Goal: Browse casually: Explore the website without a specific task or goal

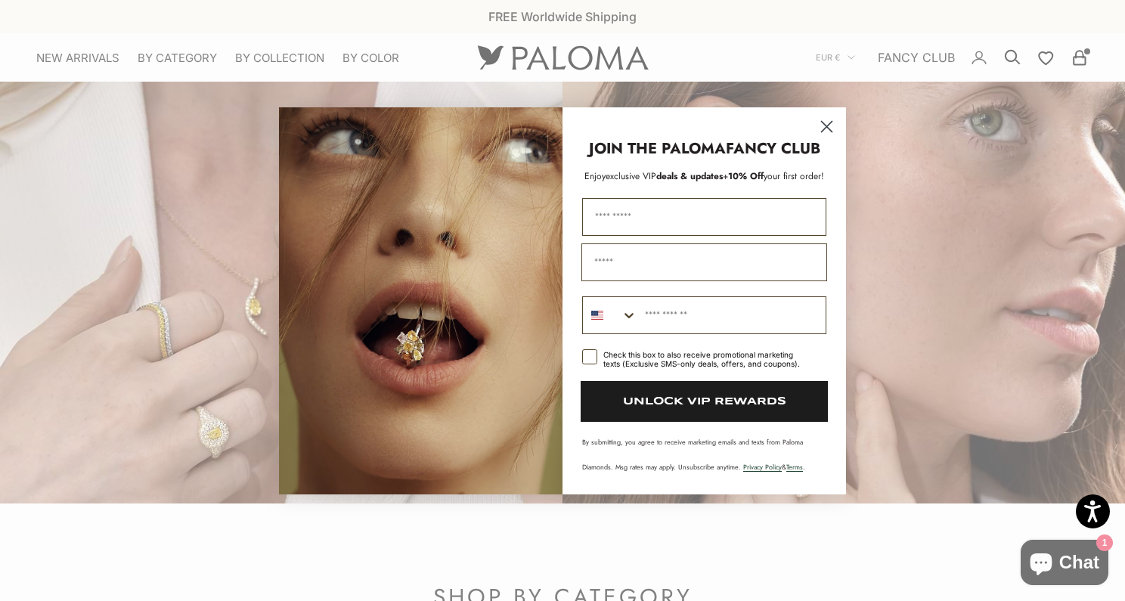
click at [824, 128] on circle "Close dialog" at bounding box center [826, 125] width 25 height 25
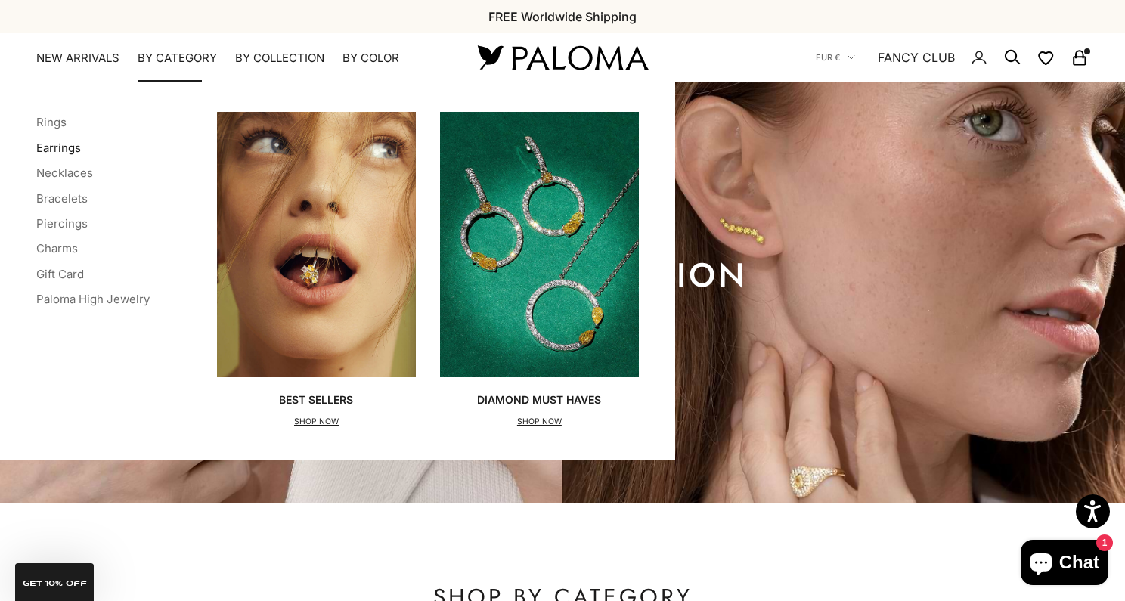
click at [65, 145] on link "Earrings" at bounding box center [58, 148] width 45 height 14
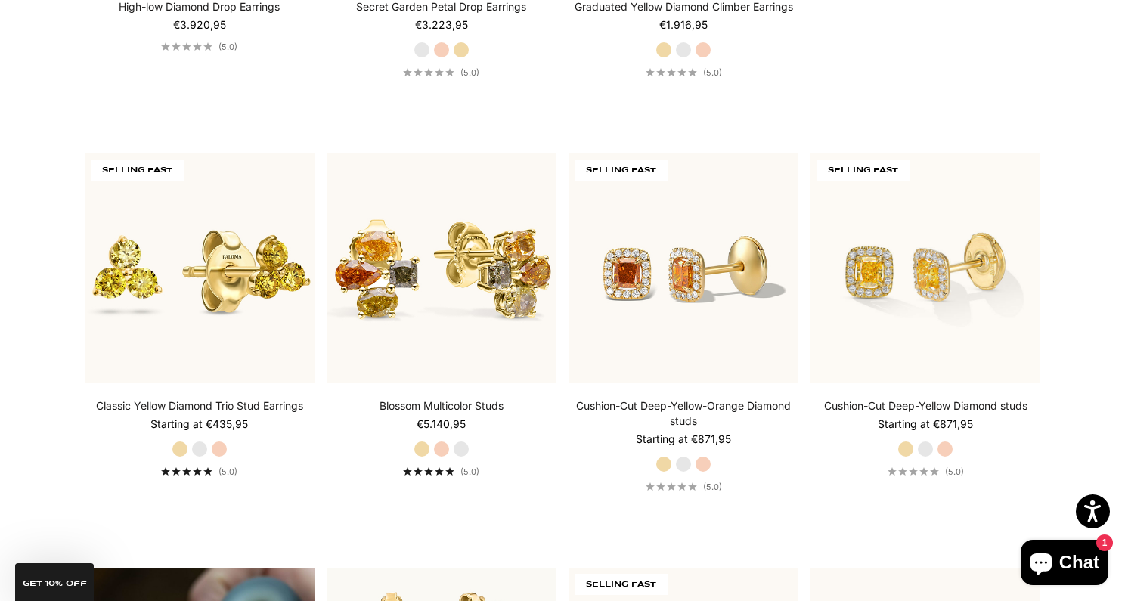
scroll to position [756, 0]
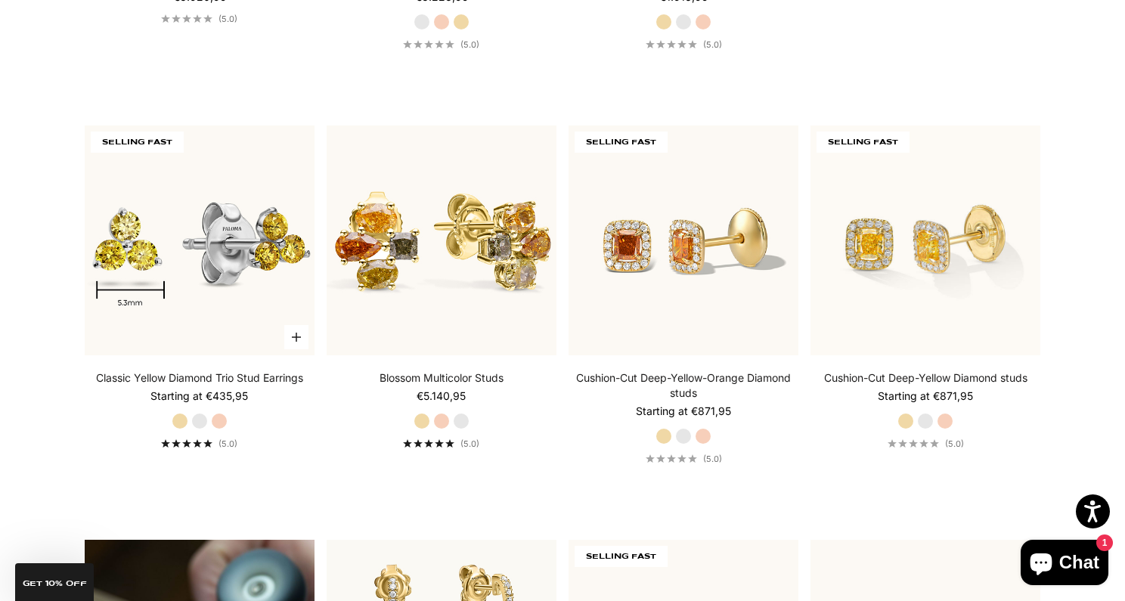
drag, startPoint x: 278, startPoint y: 197, endPoint x: 275, endPoint y: 205, distance: 8.1
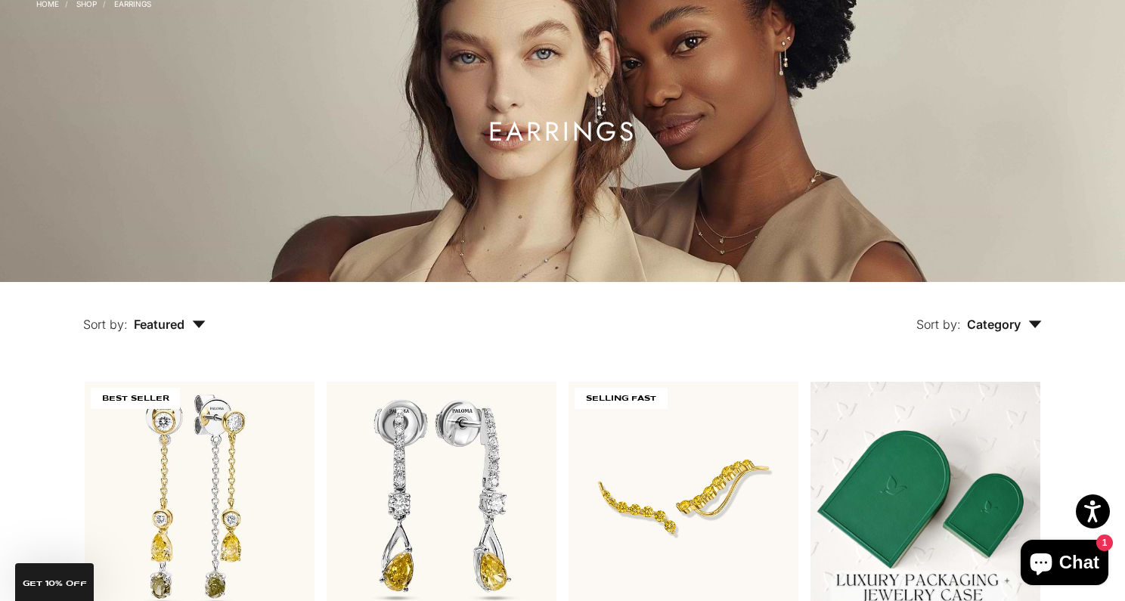
scroll to position [0, 0]
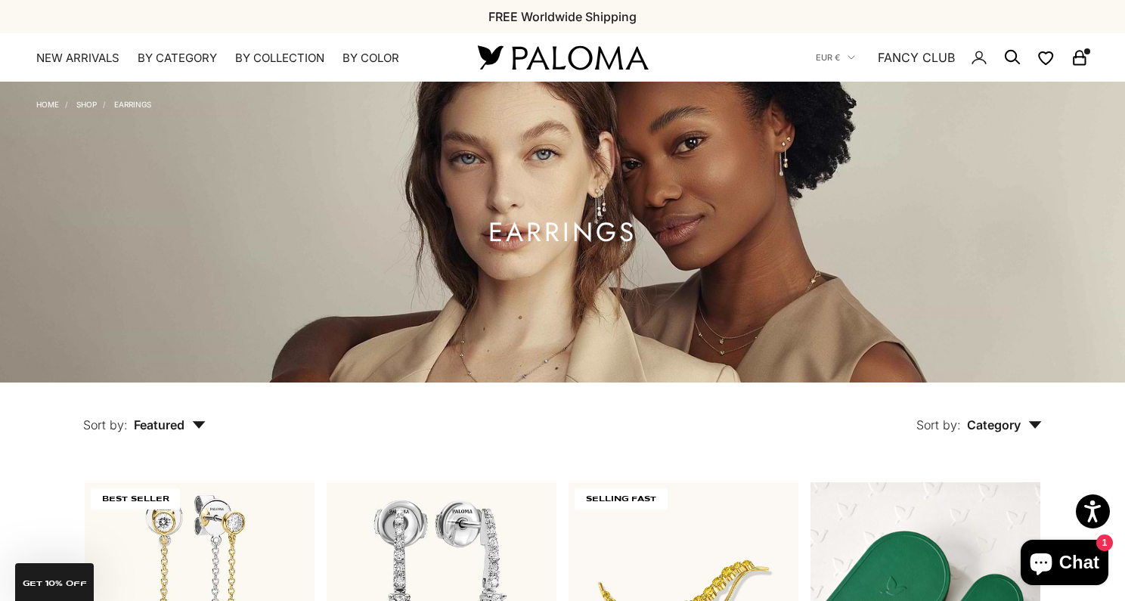
click at [552, 51] on img at bounding box center [562, 58] width 181 height 32
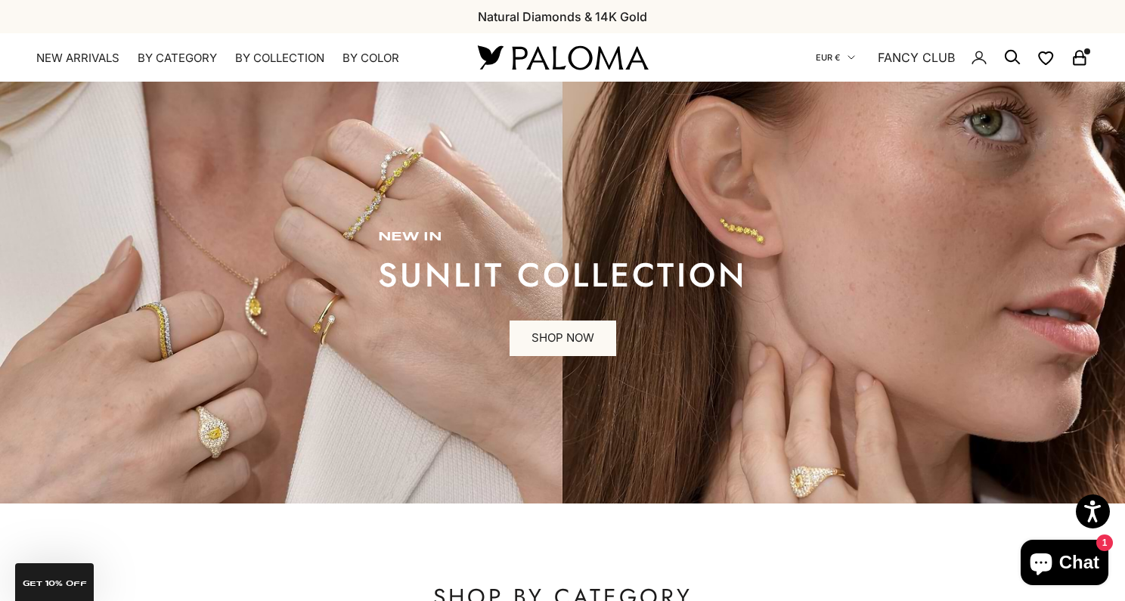
click at [838, 55] on span "EUR €" at bounding box center [828, 58] width 24 height 14
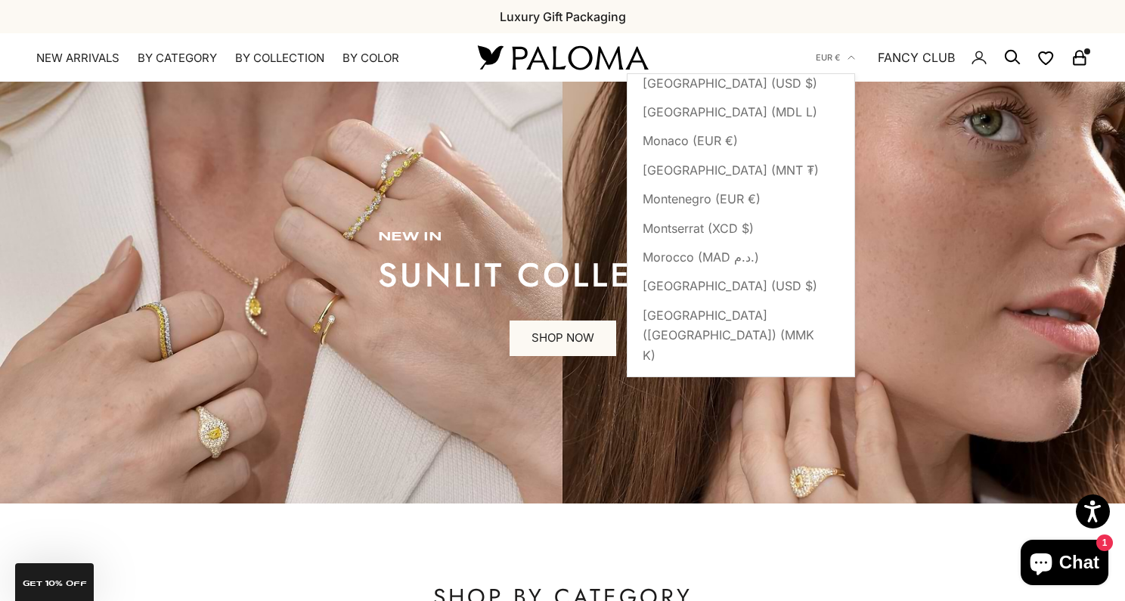
scroll to position [4332, 0]
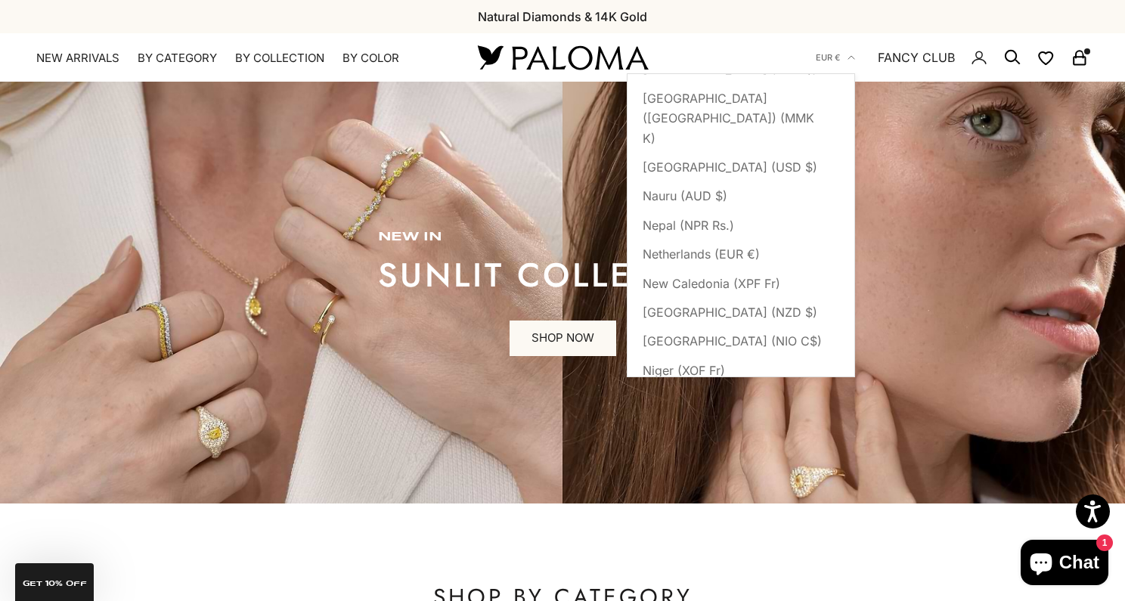
click at [825, 27] on div "Previous Natural Diamonds & 14K Gold FREE Worldwide Shipping Luxury Gift Packag…" at bounding box center [562, 16] width 1125 height 33
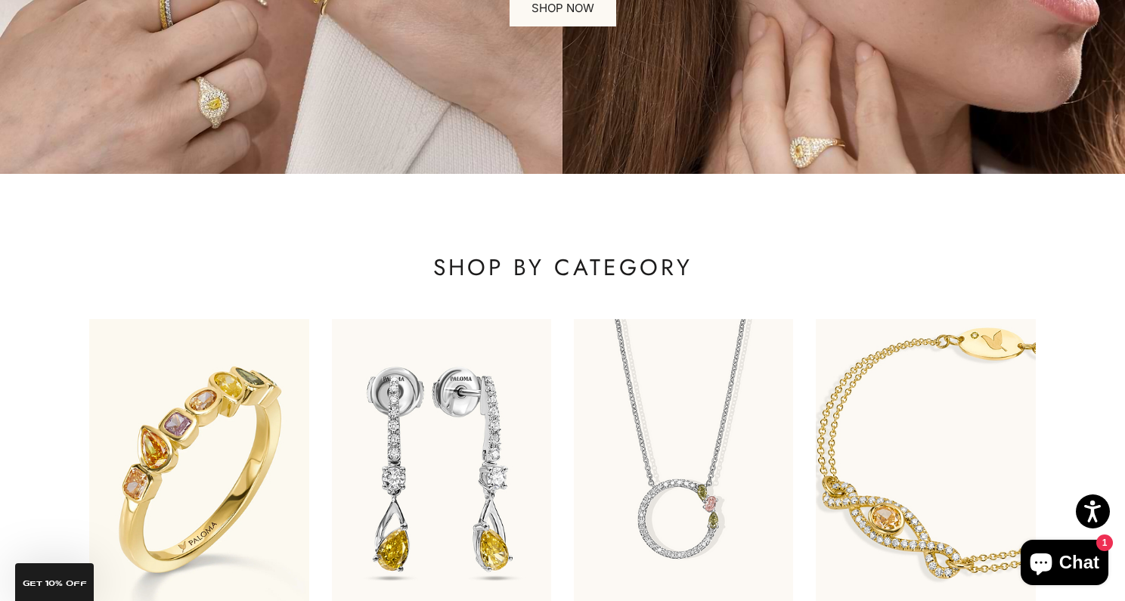
scroll to position [0, 0]
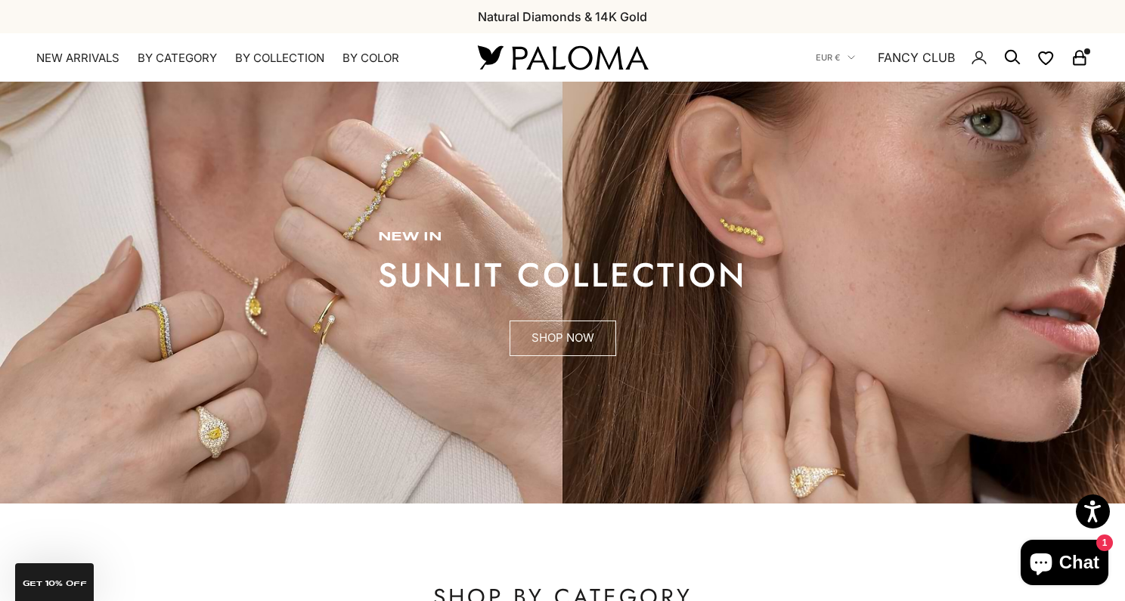
click at [585, 335] on link "SHOP NOW" at bounding box center [563, 339] width 107 height 36
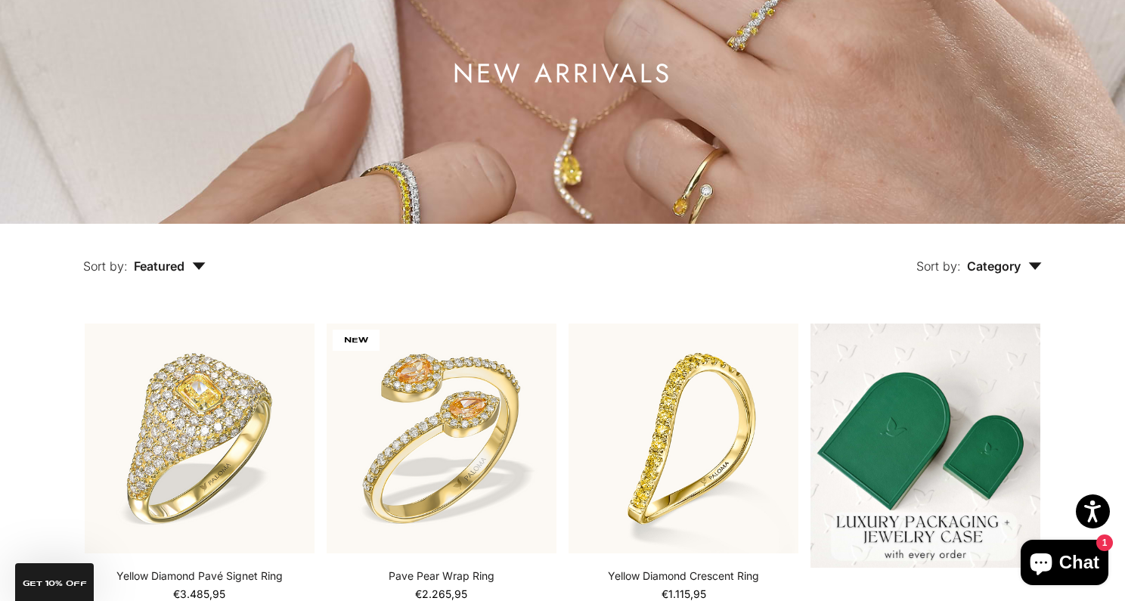
scroll to position [141, 0]
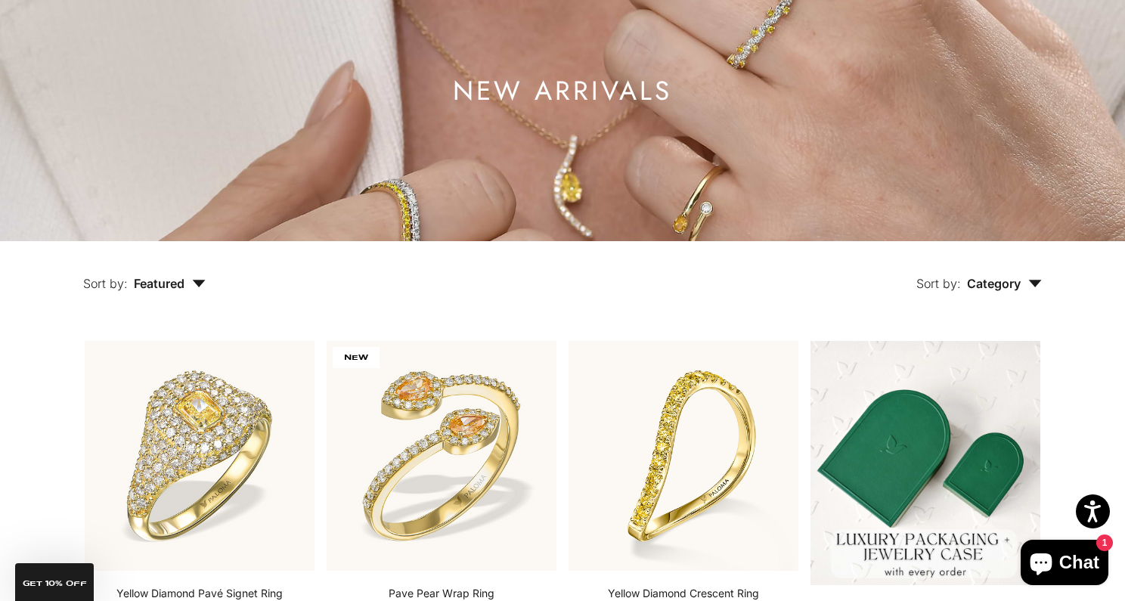
click at [1019, 281] on span "Category" at bounding box center [1004, 283] width 75 height 15
click at [880, 302] on div "Sort by: Category Sort by Earrings Ring" at bounding box center [658, 273] width 837 height 64
click at [1036, 290] on span "Category" at bounding box center [1004, 283] width 75 height 15
click at [805, 290] on div "Sort by: Category Sort by Earrings Ring" at bounding box center [658, 273] width 837 height 64
click at [201, 281] on icon "button" at bounding box center [198, 284] width 13 height 8
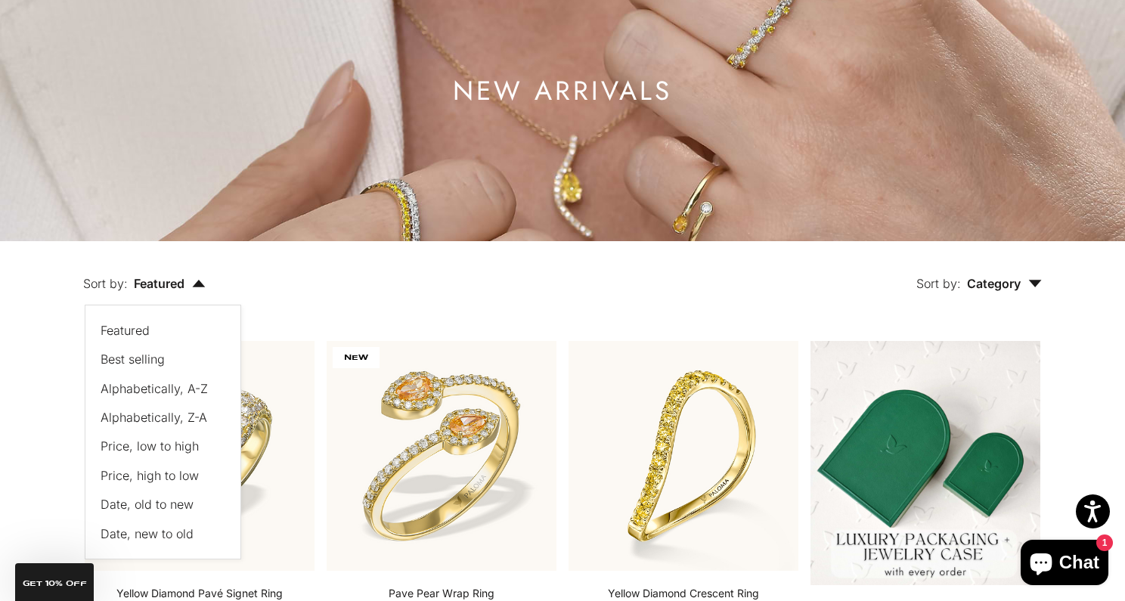
click at [299, 271] on div "Sort by: Category Sort by Earrings Ring" at bounding box center [658, 273] width 837 height 64
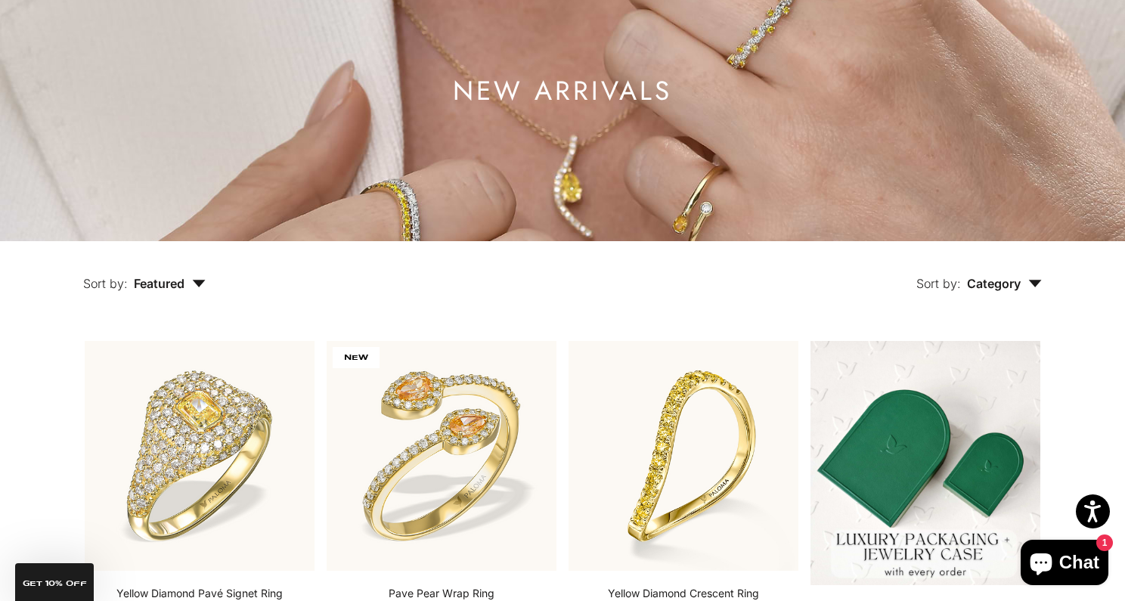
scroll to position [0, 0]
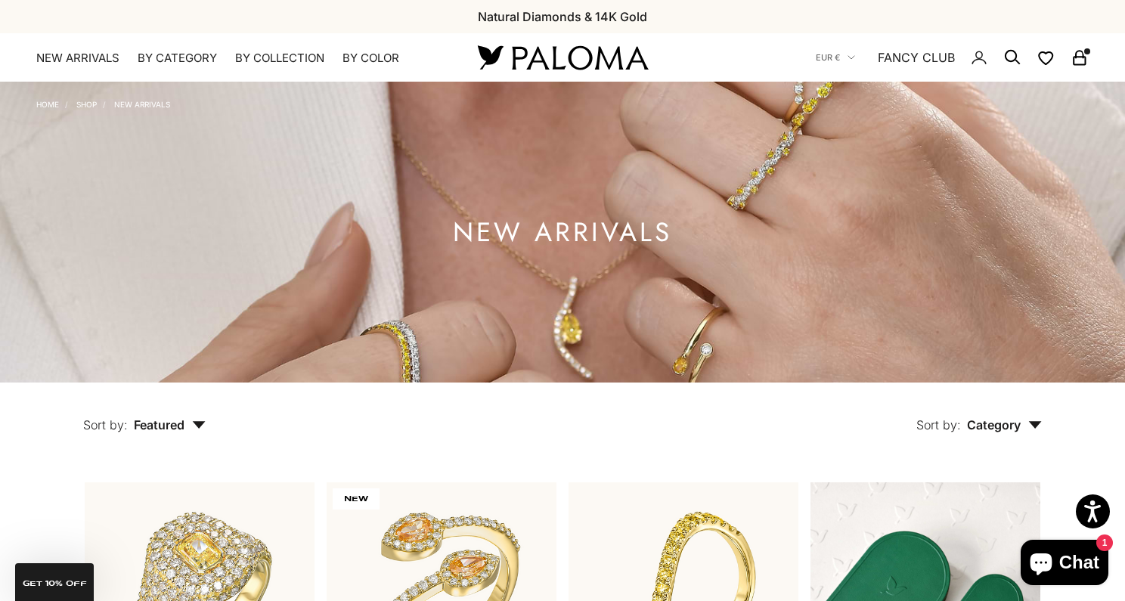
click at [1022, 422] on span "Category" at bounding box center [1004, 424] width 75 height 15
click at [786, 419] on div "Sort by: Category Sort by Earrings Ring" at bounding box center [658, 415] width 837 height 64
